Goal: Task Accomplishment & Management: Use online tool/utility

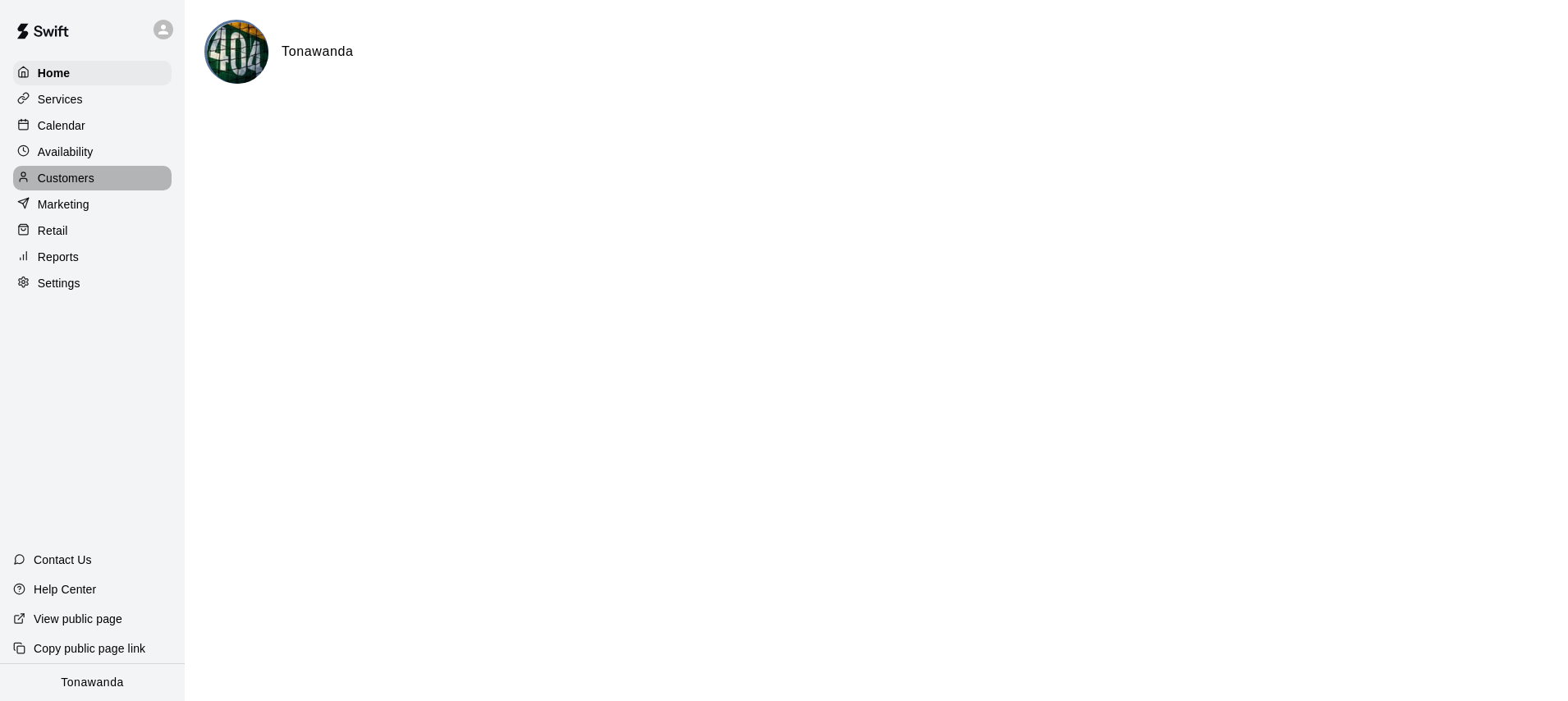
click at [62, 182] on p "Customers" at bounding box center [66, 177] width 57 height 17
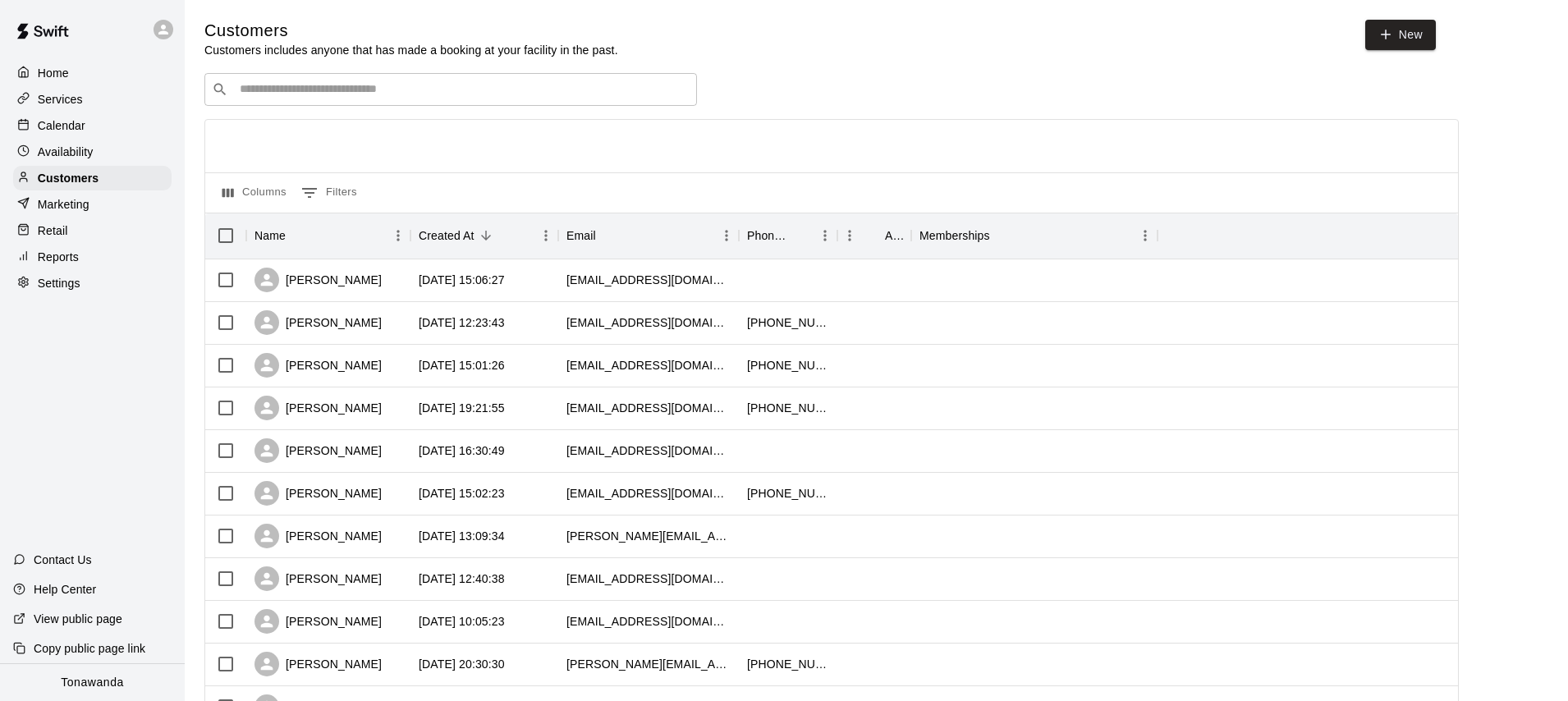
click at [374, 92] on input "Search customers by name or email" at bounding box center [462, 89] width 454 height 17
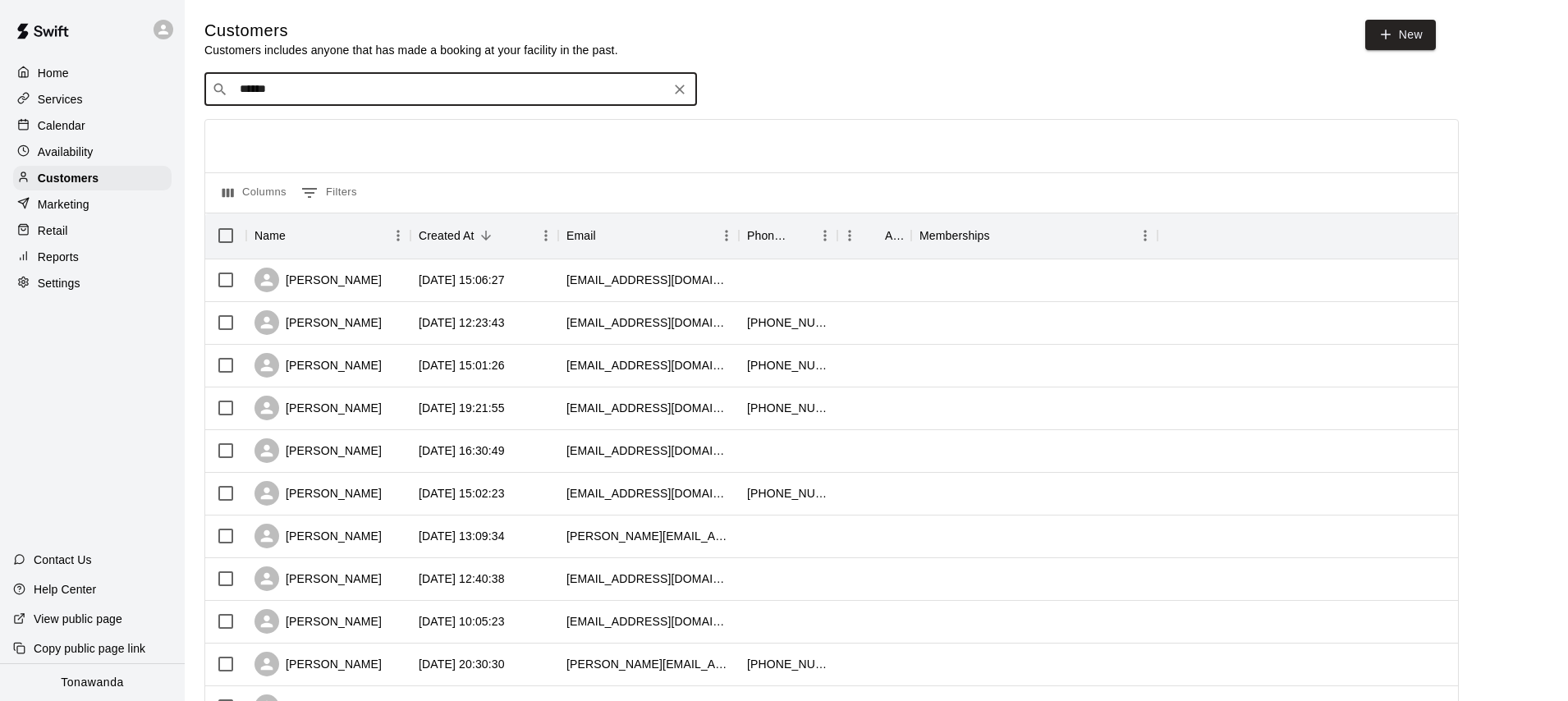
type input "*******"
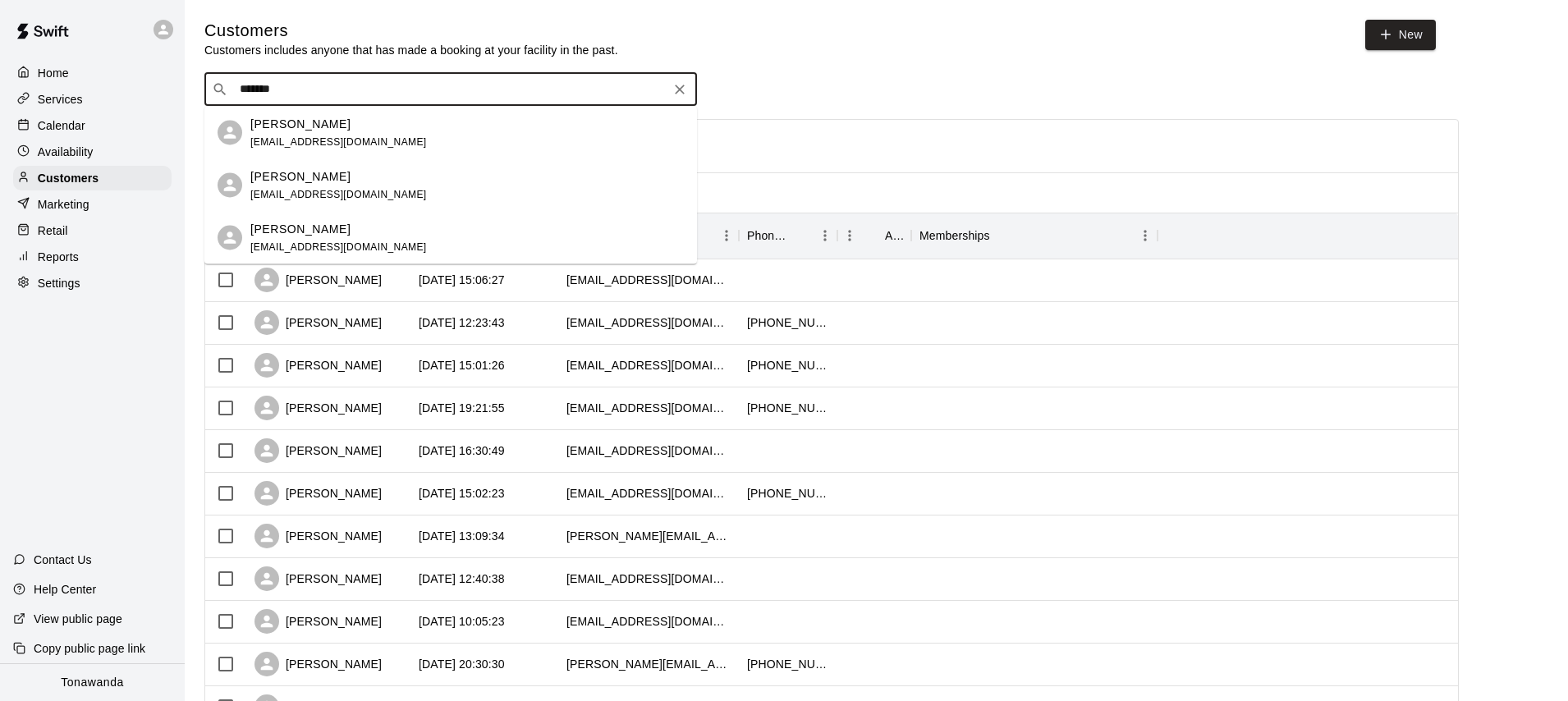
click at [328, 124] on p "[PERSON_NAME]" at bounding box center [300, 124] width 100 height 18
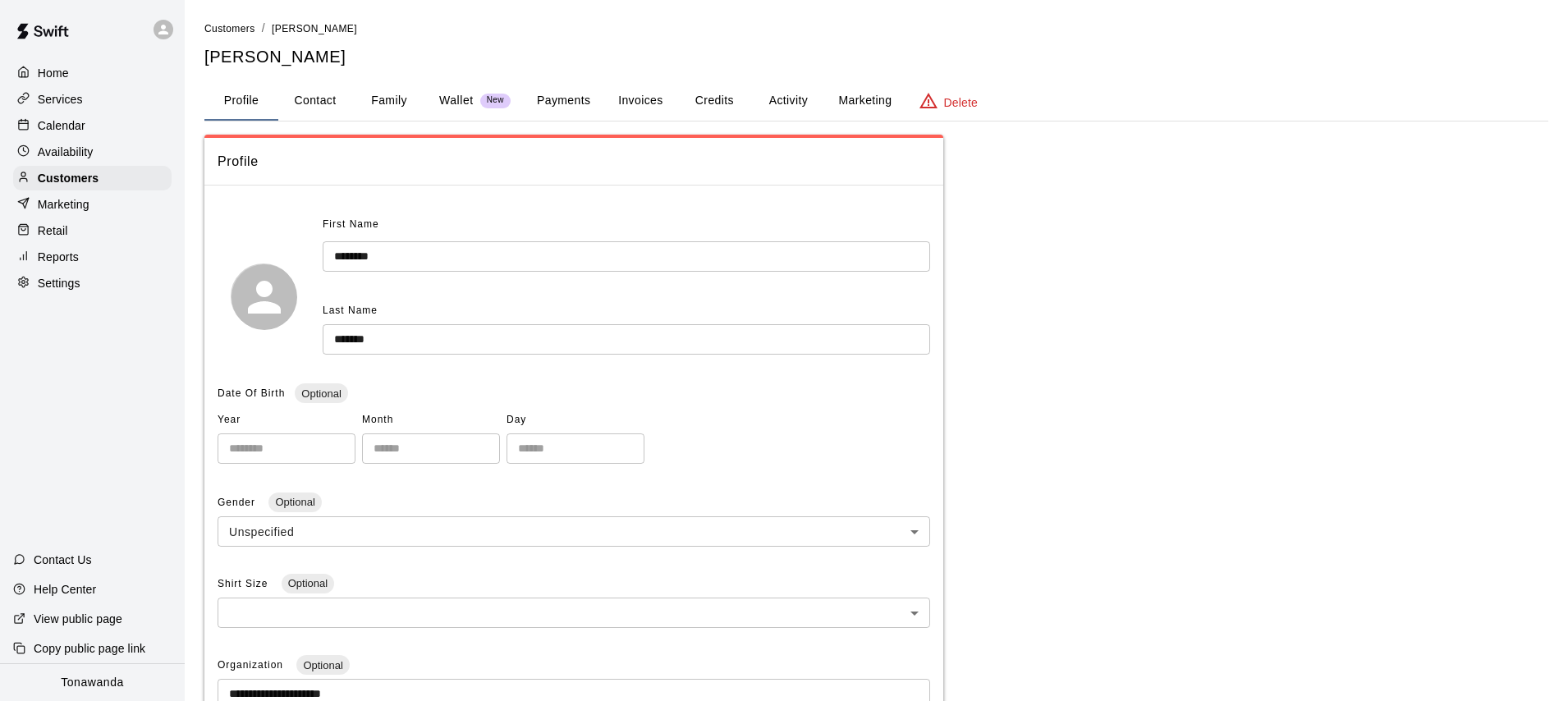
click at [792, 95] on button "Activity" at bounding box center [788, 100] width 74 height 39
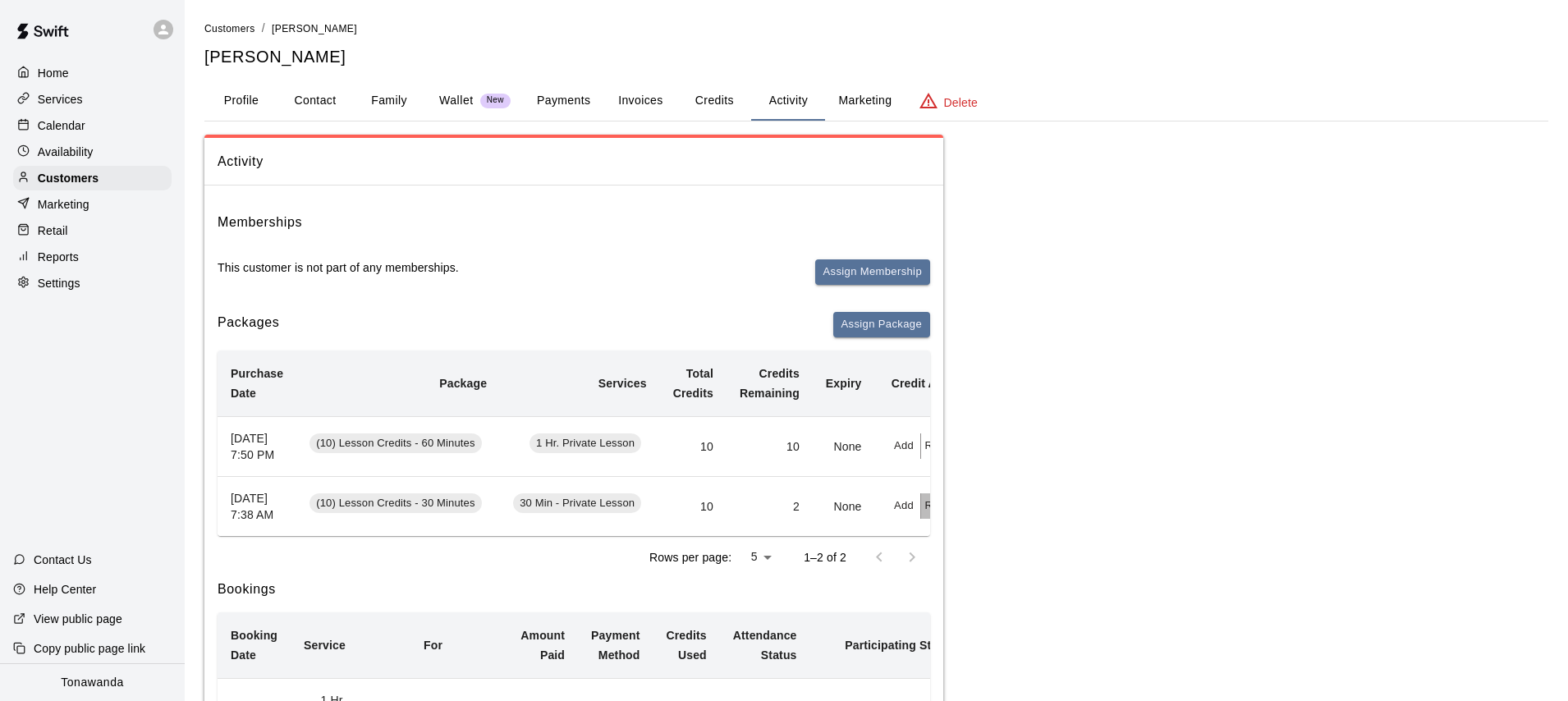
click at [929, 519] on button "Redeem" at bounding box center [946, 506] width 50 height 25
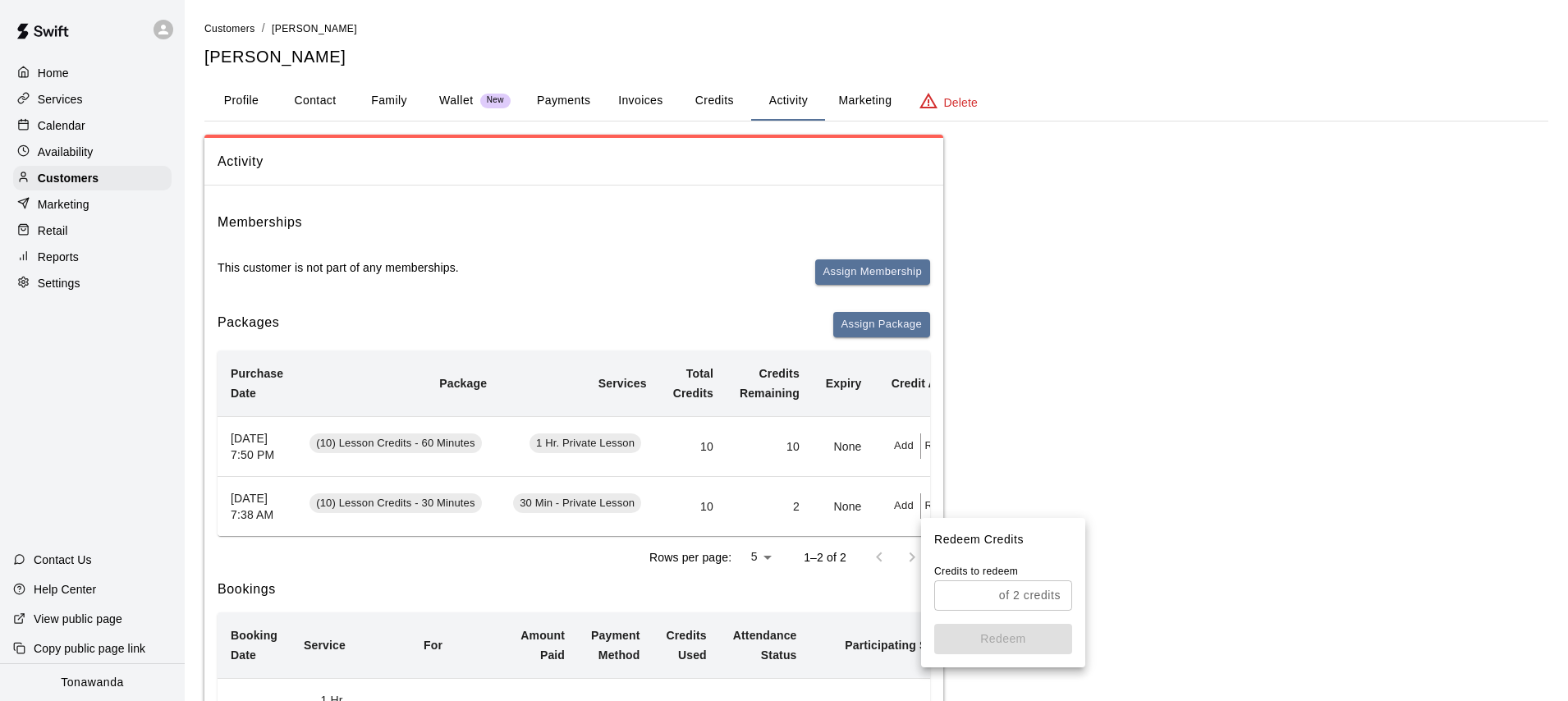
click at [961, 599] on input "text" at bounding box center [963, 595] width 59 height 30
type input "*"
click at [1000, 646] on button "Redeem" at bounding box center [1002, 639] width 137 height 30
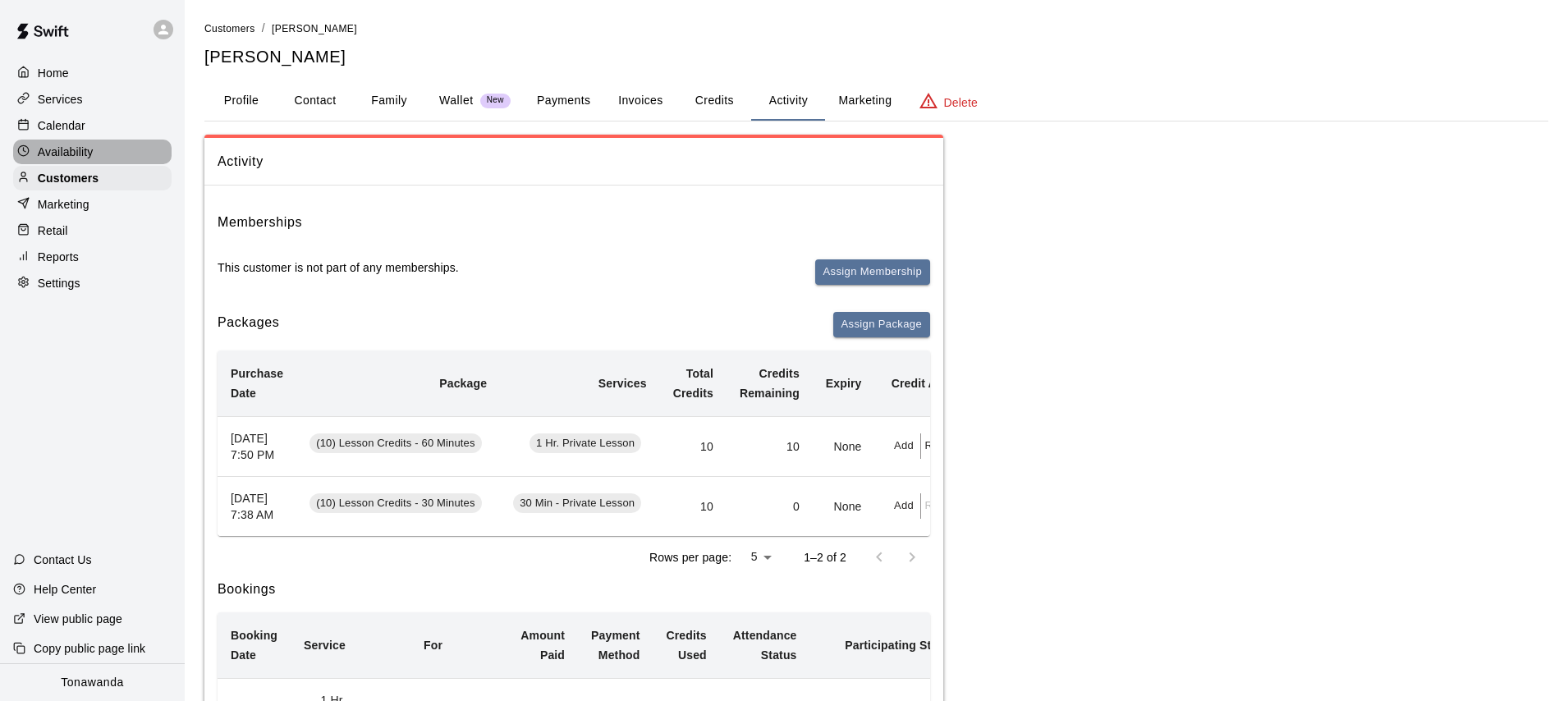
click at [57, 150] on p "Availability" at bounding box center [65, 151] width 56 height 17
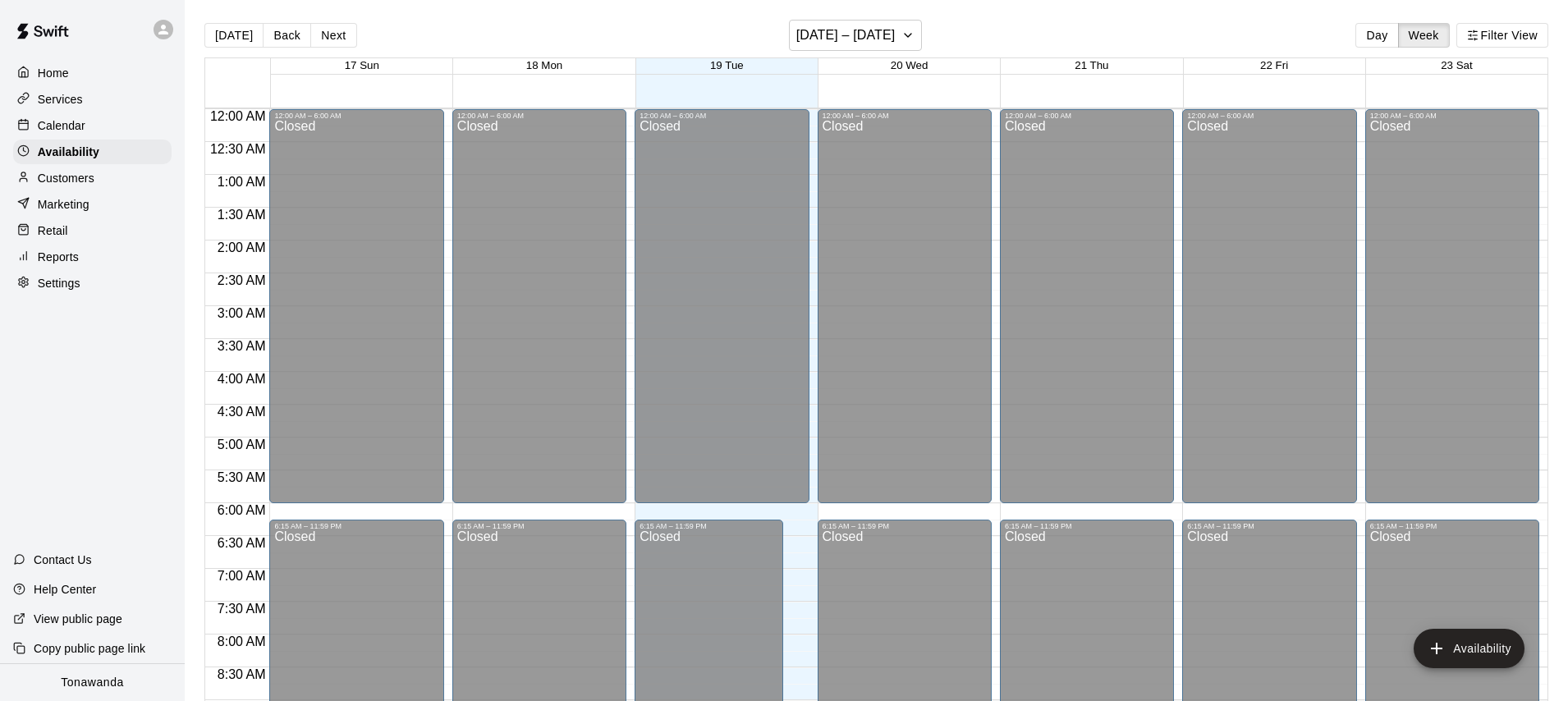
scroll to position [648, 0]
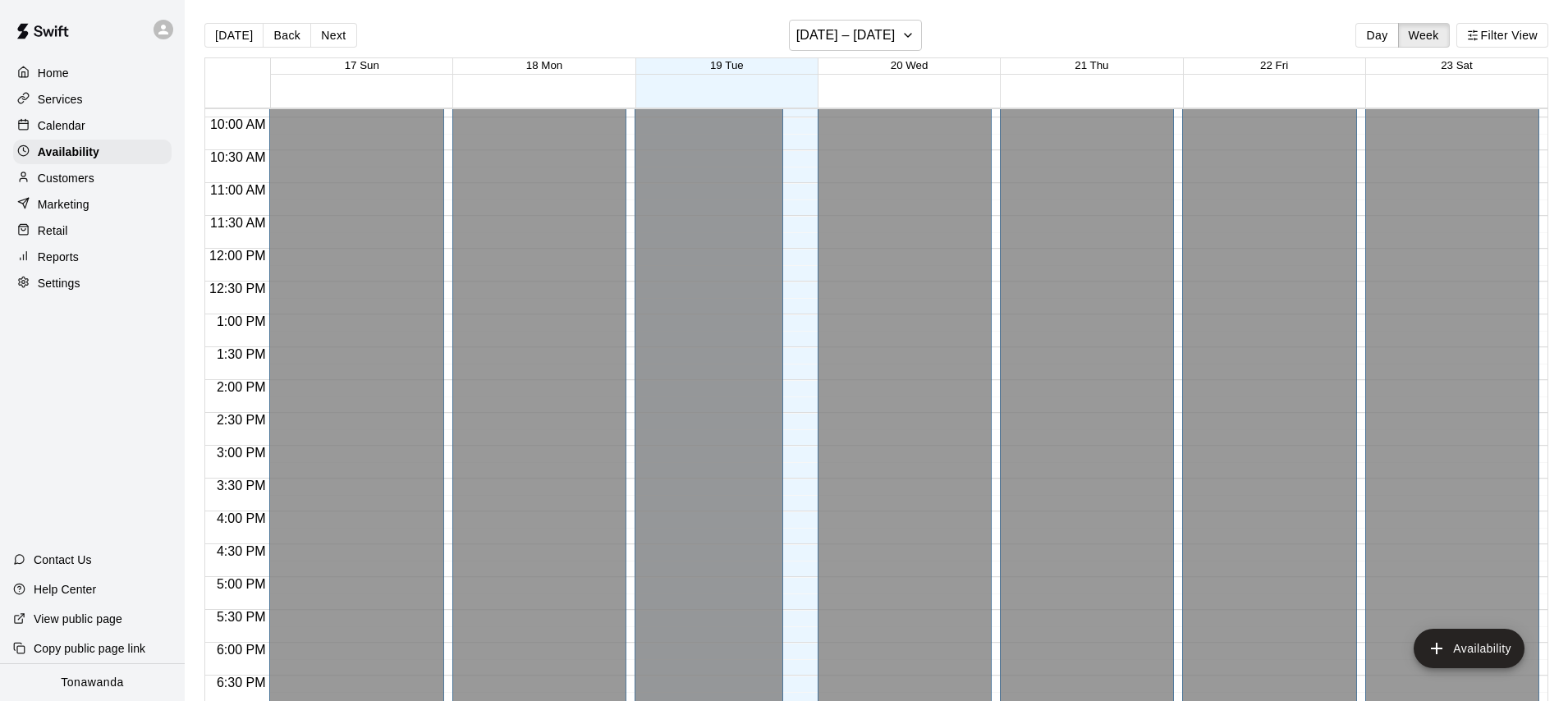
click at [56, 126] on p "Calendar" at bounding box center [61, 125] width 48 height 17
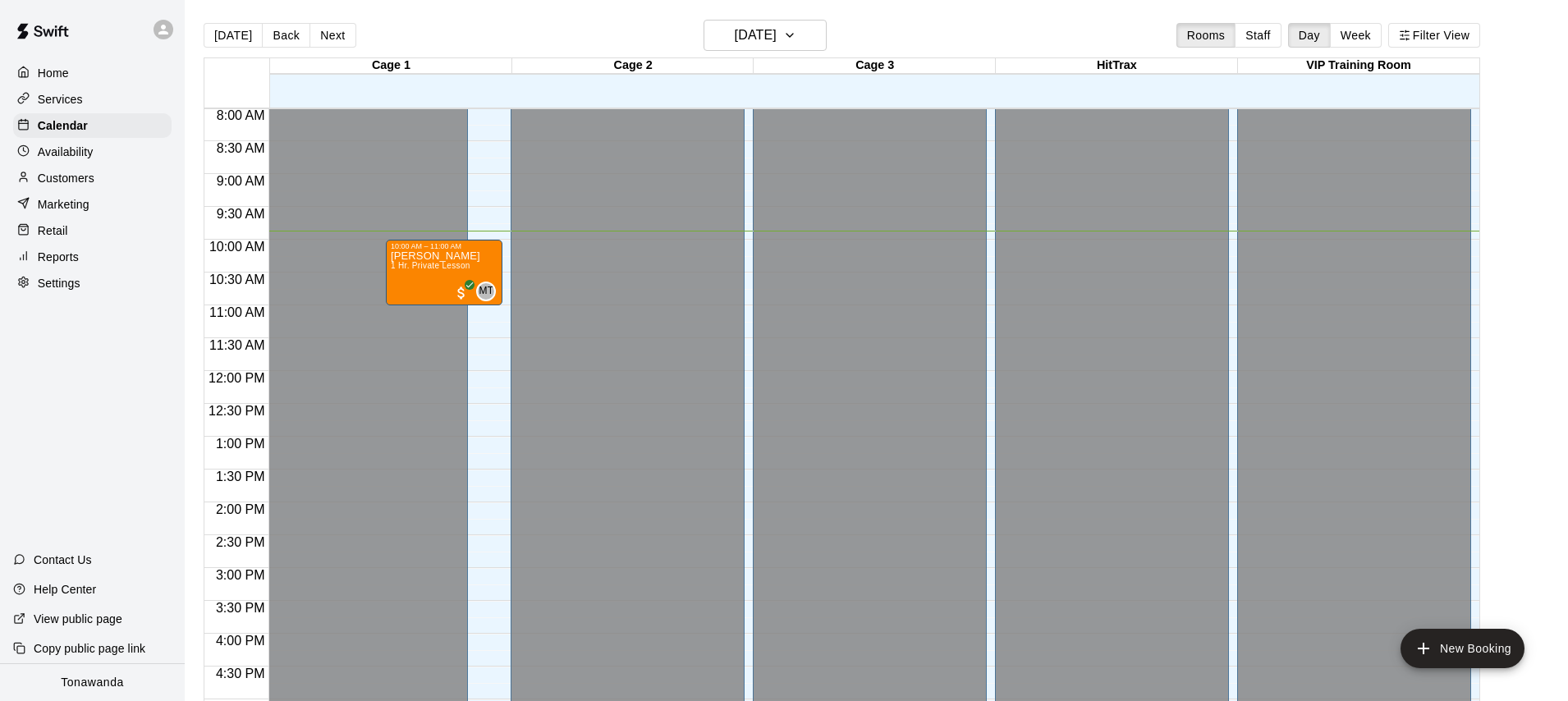
scroll to position [520, 0]
